Goal: Task Accomplishment & Management: Complete application form

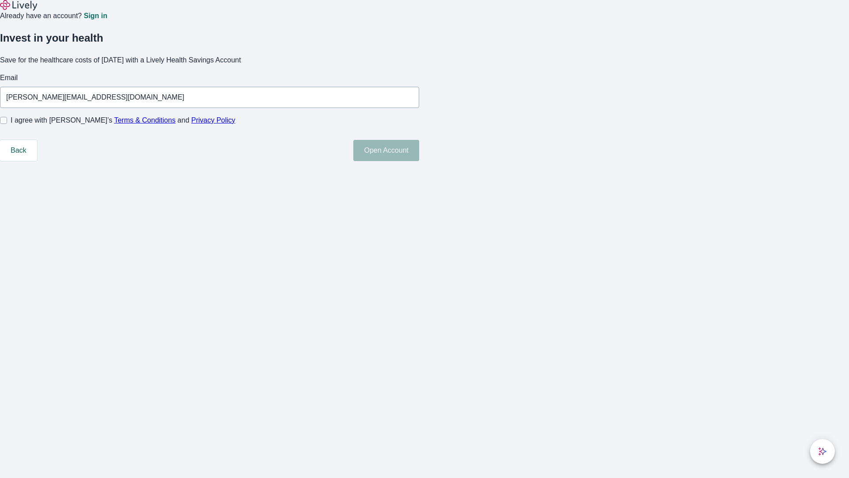
click at [7, 124] on input "I agree with Lively’s Terms & Conditions and Privacy Policy" at bounding box center [3, 120] width 7 height 7
checkbox input "true"
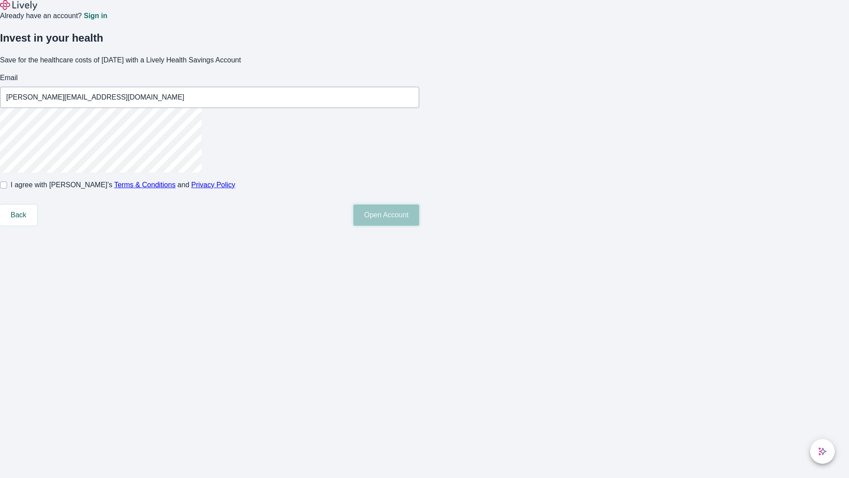
click at [419, 226] on button "Open Account" at bounding box center [387, 214] width 66 height 21
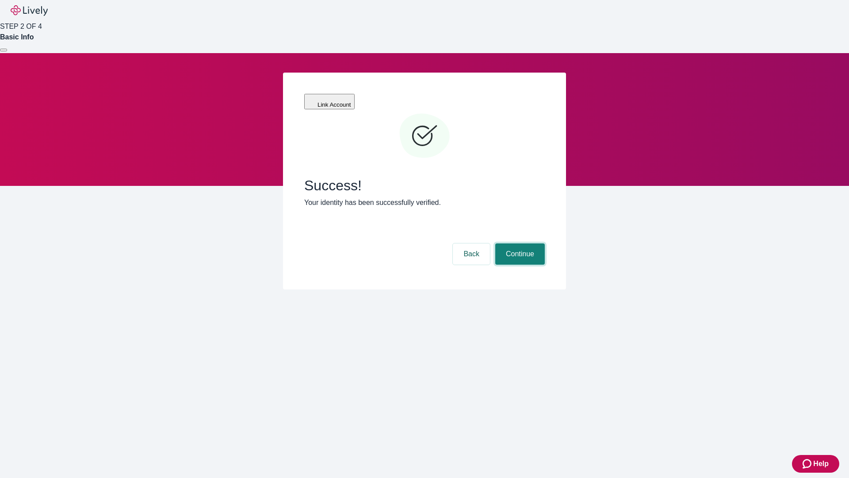
click at [519, 243] on button "Continue" at bounding box center [521, 253] width 50 height 21
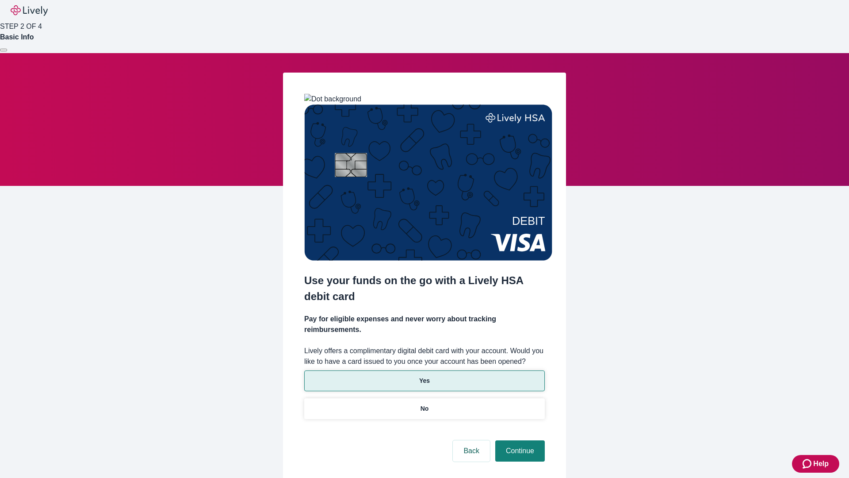
click at [424, 376] on p "Yes" at bounding box center [424, 380] width 11 height 9
click at [519, 440] on button "Continue" at bounding box center [521, 450] width 50 height 21
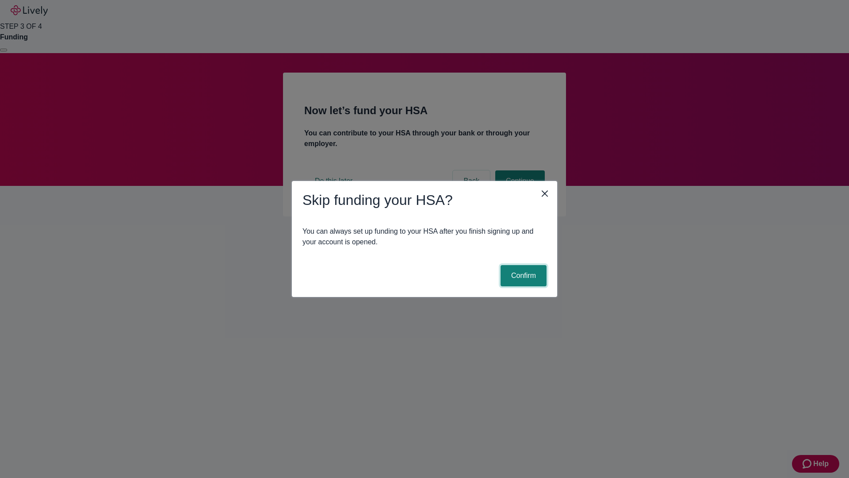
click at [523, 276] on button "Confirm" at bounding box center [524, 275] width 46 height 21
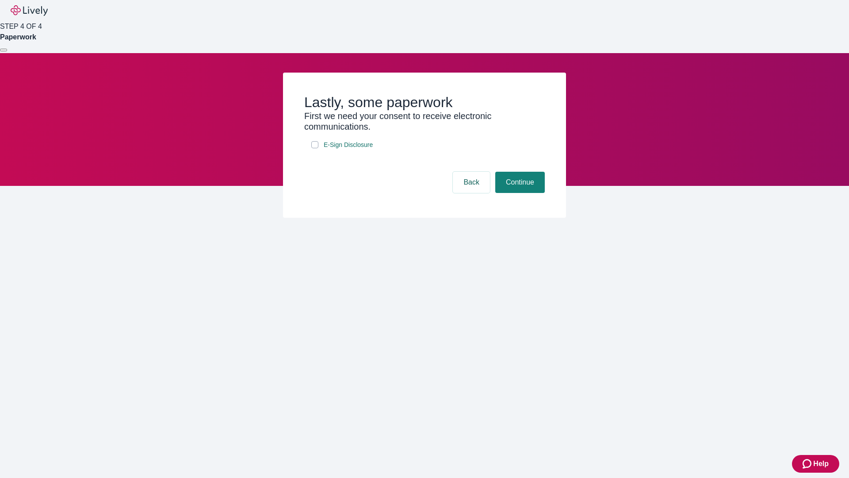
click at [315, 148] on input "E-Sign Disclosure" at bounding box center [314, 144] width 7 height 7
checkbox input "true"
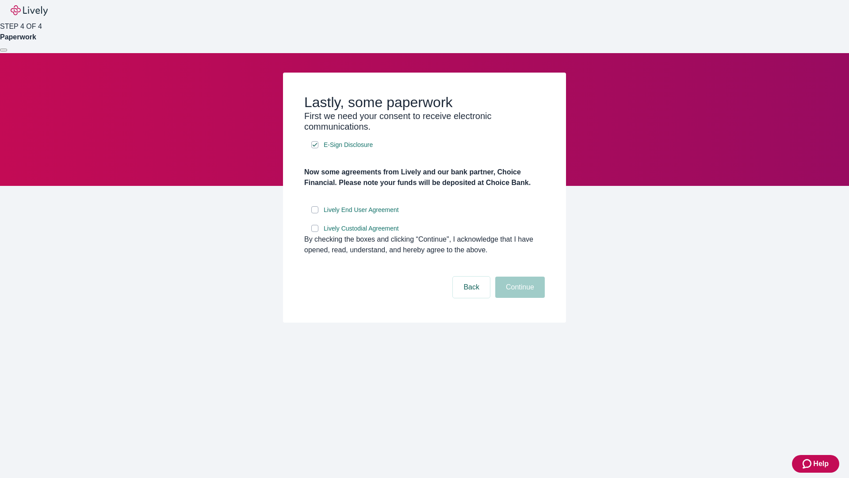
click at [315, 213] on input "Lively End User Agreement" at bounding box center [314, 209] width 7 height 7
checkbox input "true"
click at [315, 232] on input "Lively Custodial Agreement" at bounding box center [314, 228] width 7 height 7
checkbox input "true"
click at [519, 298] on button "Continue" at bounding box center [521, 287] width 50 height 21
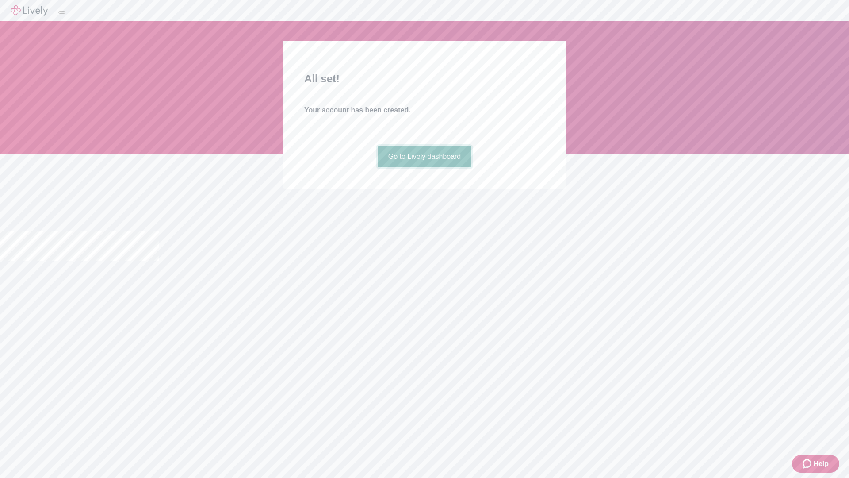
click at [424, 167] on link "Go to Lively dashboard" at bounding box center [425, 156] width 94 height 21
